Goal: Task Accomplishment & Management: Complete application form

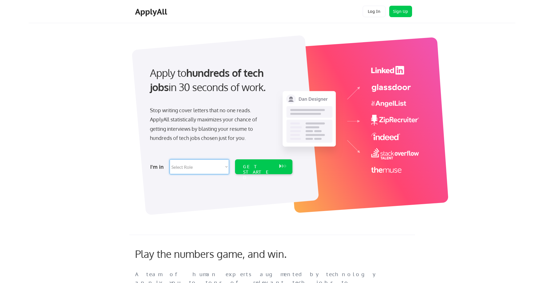
click at [220, 162] on select "Select Role Software Engineering Product Management Customer Success Sales UI/U…" at bounding box center [199, 166] width 59 height 15
select select ""engineering""
click at [170, 159] on select "Select Role Software Engineering Product Management Customer Success Sales UI/U…" at bounding box center [199, 166] width 59 height 15
select select ""engineering""
click at [258, 170] on div "GET STARTED" at bounding box center [258, 166] width 36 height 15
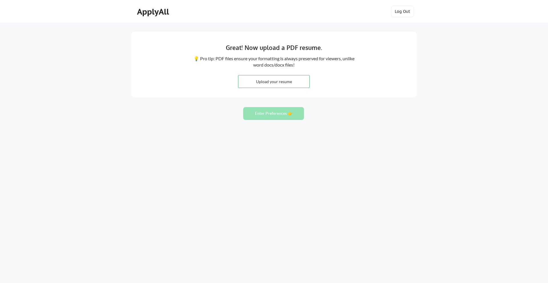
click at [282, 81] on input "file" at bounding box center [273, 81] width 71 height 12
type input "C:\fakepath\[PERSON_NAME] [PERSON_NAME] Resume.docx"
click at [281, 111] on button "Enter Preferences 👉" at bounding box center [273, 113] width 61 height 13
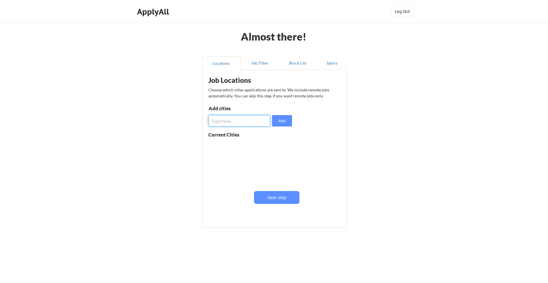
click at [230, 122] on input "input" at bounding box center [239, 120] width 62 height 11
type input "gothenburg"
click at [283, 121] on button "Add" at bounding box center [282, 120] width 20 height 11
click at [259, 67] on button "Job Titles" at bounding box center [259, 63] width 38 height 14
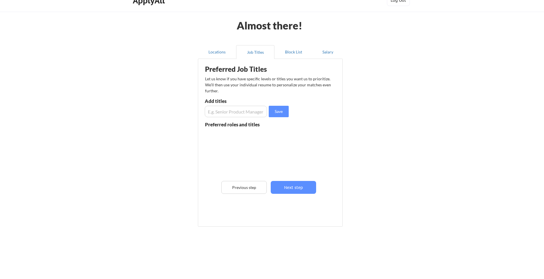
scroll to position [0, 4]
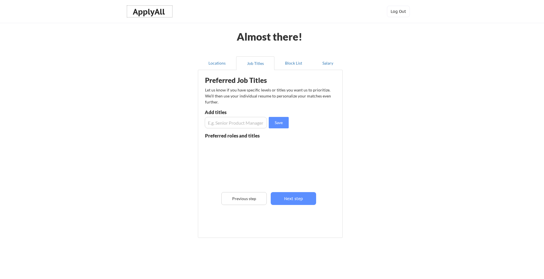
click at [155, 9] on div "ApplyAll" at bounding box center [150, 12] width 34 height 10
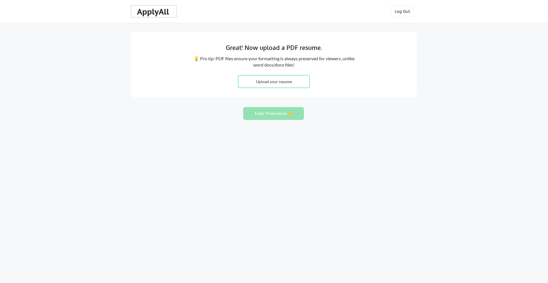
click at [162, 8] on div "ApplyAll" at bounding box center [154, 12] width 34 height 10
click at [406, 15] on button "Log Out" at bounding box center [402, 11] width 23 height 11
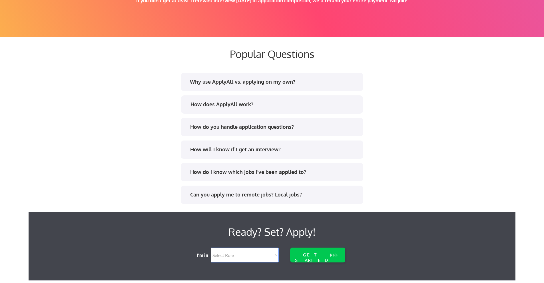
scroll to position [1072, 0]
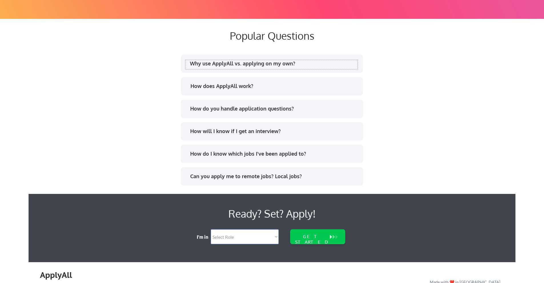
click at [304, 62] on div "Why use ApplyAll vs. applying on my own?" at bounding box center [274, 63] width 168 height 7
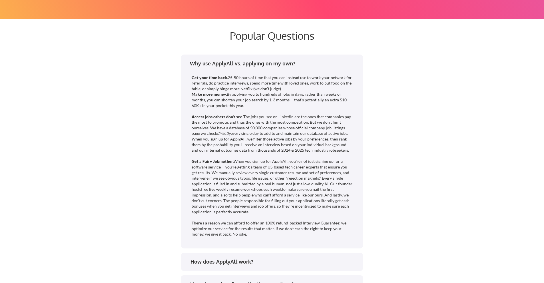
click at [304, 62] on div "Why use ApplyAll vs. applying on my own?" at bounding box center [274, 63] width 168 height 7
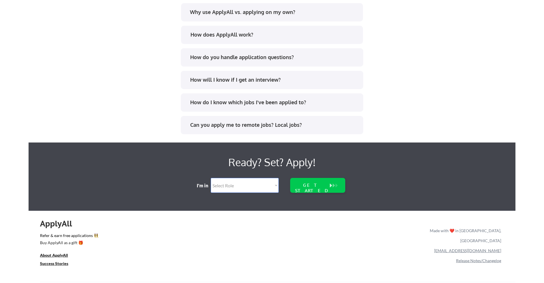
scroll to position [1145, 0]
